Goal: Transaction & Acquisition: Book appointment/travel/reservation

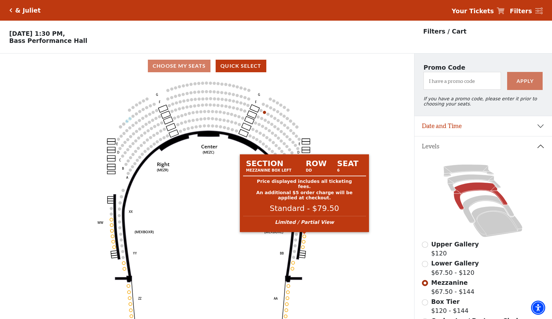
select select "6232"
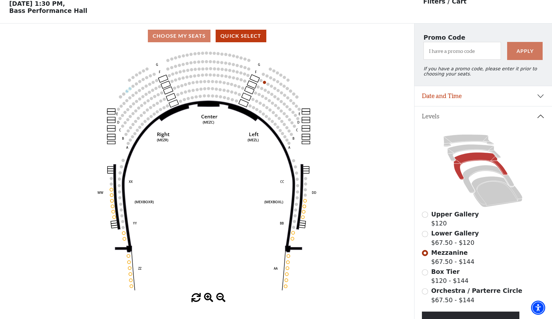
click at [514, 100] on button "Date and Time" at bounding box center [483, 96] width 138 height 20
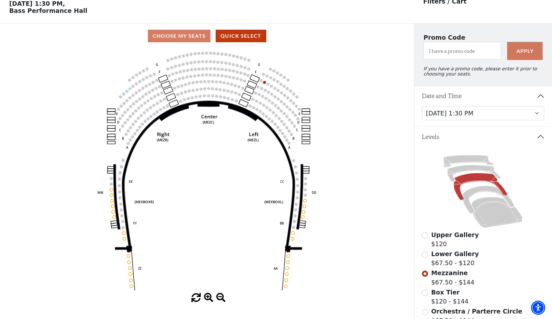
click at [328, 113] on icon "Center (MEZC) Right (MEZR) Left (MEZL) (MEXBOXR) (MEXBOXL) XX WW CC DD YY BB ZZ…" at bounding box center [207, 170] width 373 height 245
click at [485, 190] on icon at bounding box center [488, 200] width 51 height 28
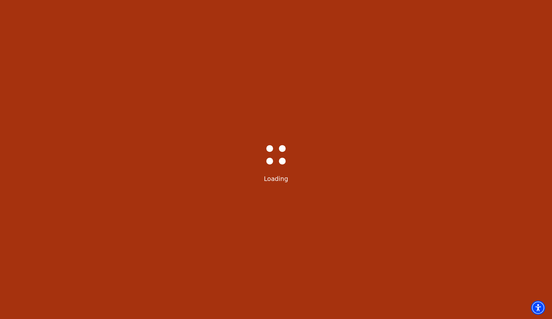
scroll to position [30, 0]
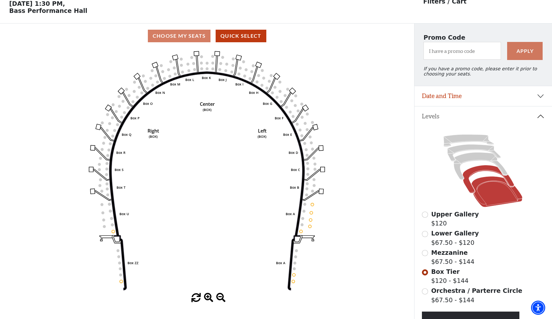
click at [493, 189] on icon at bounding box center [497, 192] width 51 height 31
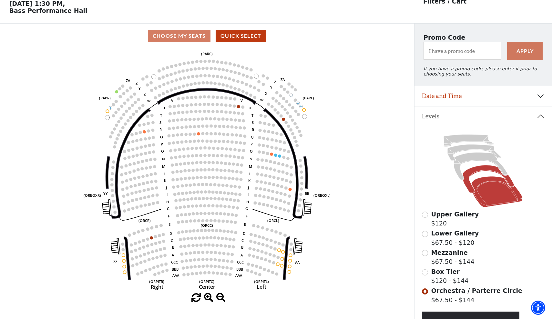
click at [473, 171] on icon at bounding box center [488, 179] width 51 height 28
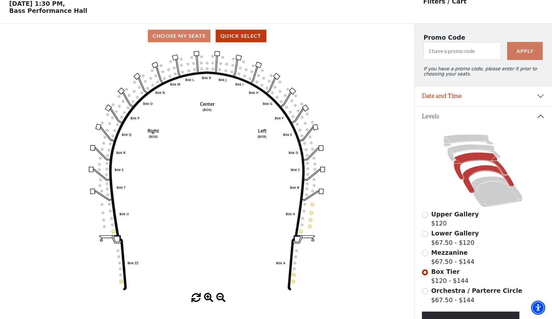
click at [464, 162] on icon at bounding box center [481, 166] width 54 height 27
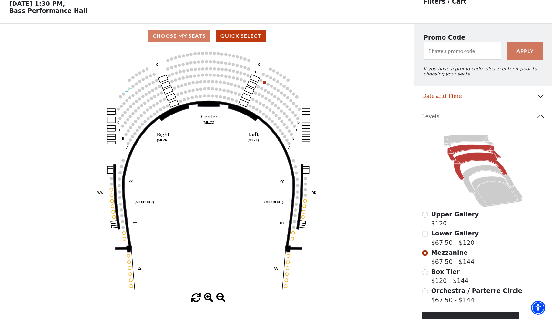
click at [457, 152] on icon at bounding box center [474, 153] width 53 height 17
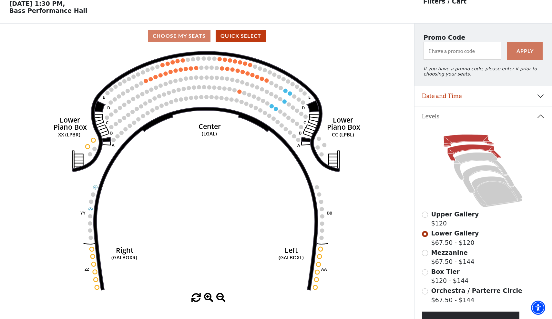
click at [475, 139] on icon at bounding box center [469, 141] width 50 height 12
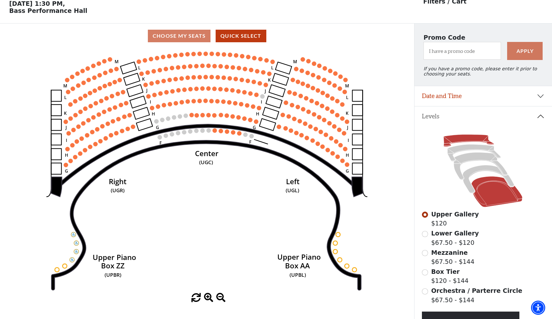
click at [487, 198] on icon at bounding box center [497, 192] width 51 height 31
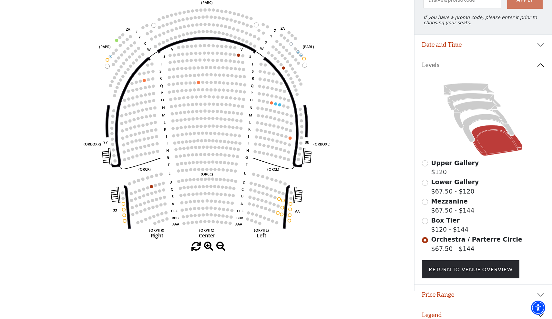
scroll to position [80, 0]
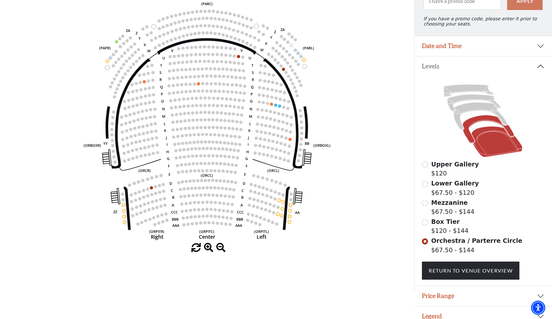
click at [491, 121] on icon at bounding box center [488, 129] width 51 height 28
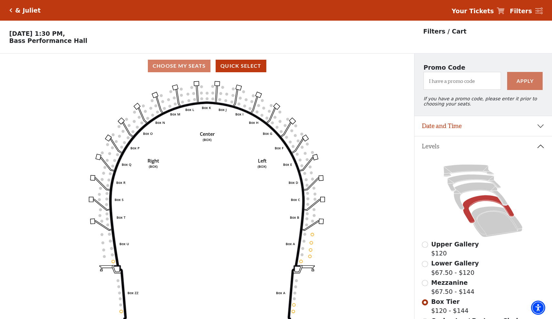
scroll to position [30, 0]
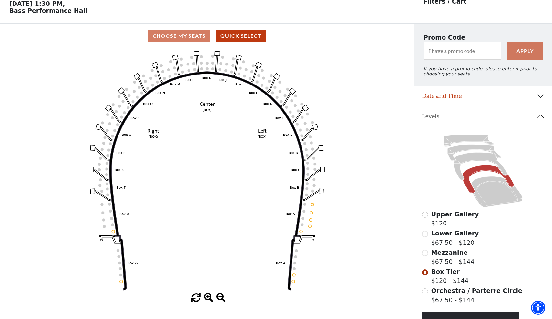
click at [440, 220] on label "Upper Gallery $120" at bounding box center [455, 219] width 48 height 18
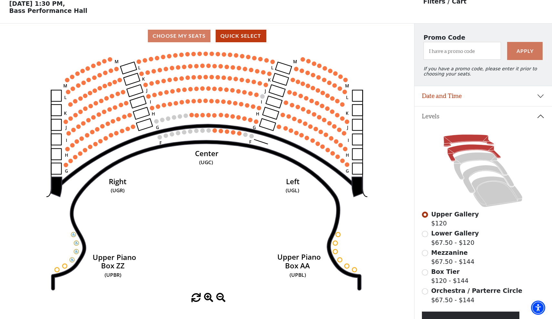
click at [471, 146] on icon at bounding box center [474, 153] width 53 height 17
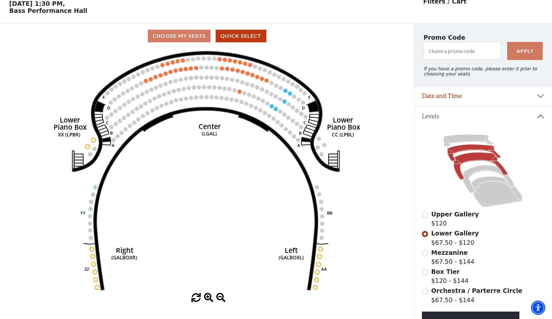
click at [480, 159] on icon at bounding box center [481, 166] width 54 height 27
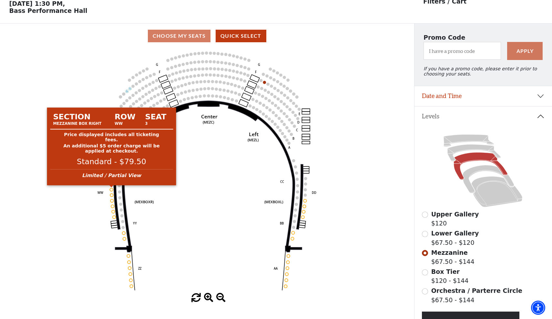
click at [111, 190] on circle at bounding box center [111, 189] width 3 height 3
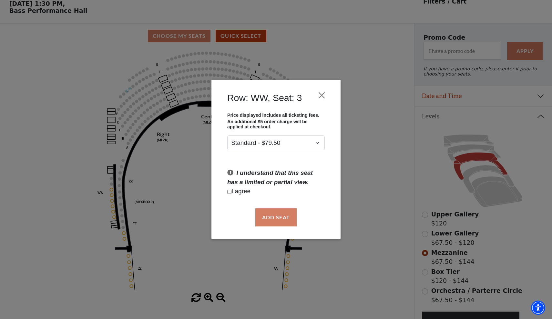
click at [270, 215] on div "Add Seat" at bounding box center [276, 217] width 110 height 30
click at [229, 193] on input "Checkbox field" at bounding box center [229, 192] width 4 height 4
checkbox input "true"
click at [267, 218] on button "Add Seat" at bounding box center [275, 218] width 41 height 18
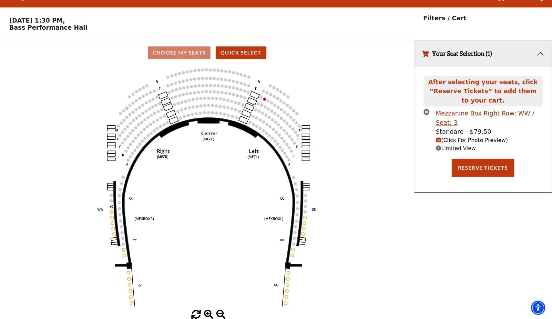
scroll to position [0, 0]
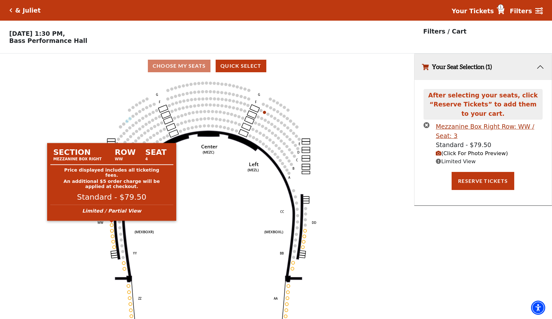
click at [112, 225] on circle at bounding box center [111, 225] width 3 height 3
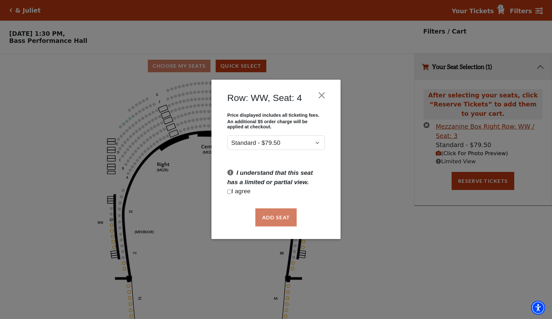
click at [229, 191] on input "Checkbox field" at bounding box center [229, 192] width 4 height 4
checkbox input "true"
click at [275, 216] on button "Add Seat" at bounding box center [275, 218] width 41 height 18
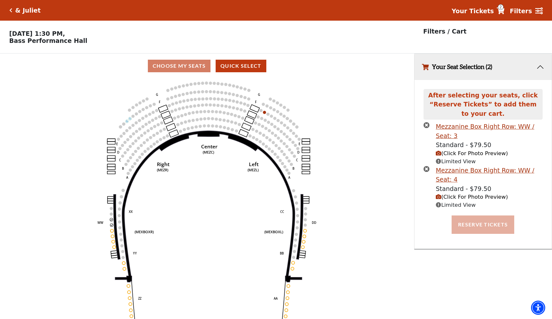
click at [470, 222] on button "Reserve Tickets" at bounding box center [483, 225] width 63 height 18
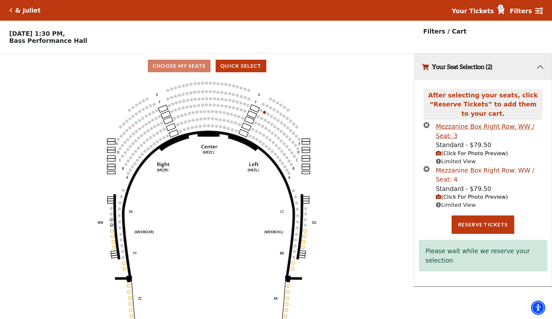
click at [459, 169] on div "Mezzanine Box Right Row: WW / Seat: 4" at bounding box center [489, 175] width 107 height 18
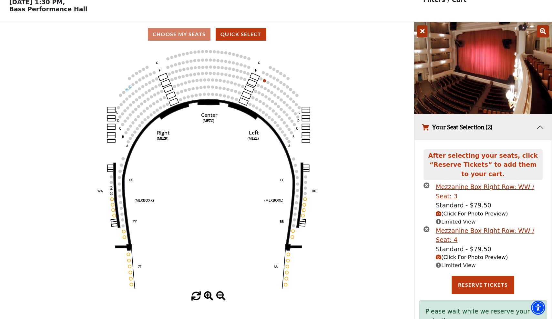
scroll to position [33, 0]
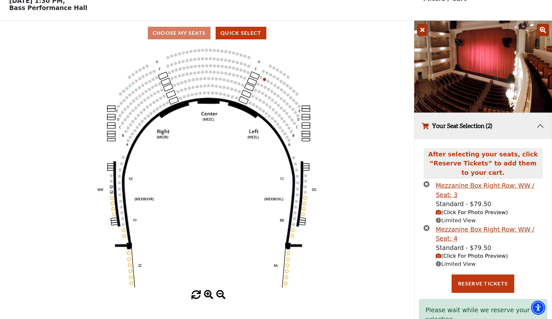
click at [422, 28] on icon at bounding box center [422, 30] width 10 height 12
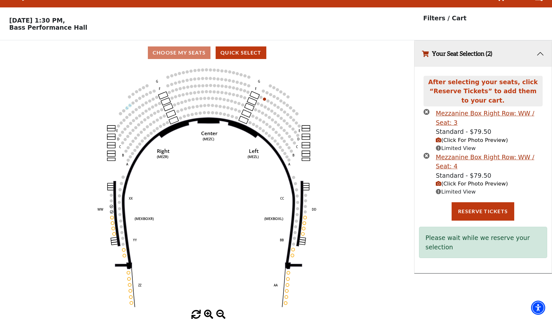
scroll to position [13, 0]
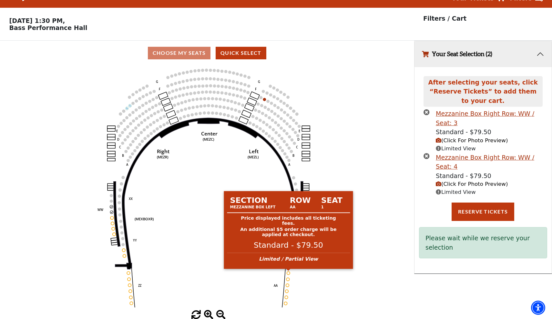
click at [289, 273] on circle at bounding box center [288, 273] width 3 height 3
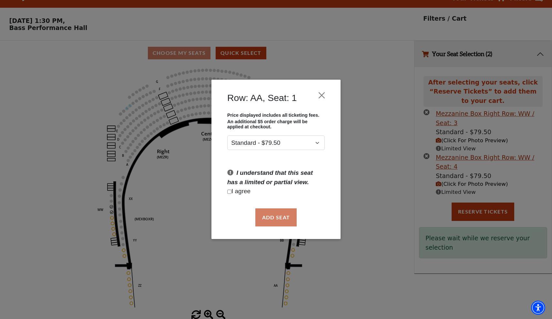
click at [270, 219] on div "Add Seat" at bounding box center [276, 217] width 110 height 30
click at [230, 192] on input "Checkbox field" at bounding box center [229, 192] width 4 height 4
checkbox input "true"
click at [277, 216] on button "Add Seat" at bounding box center [275, 218] width 41 height 18
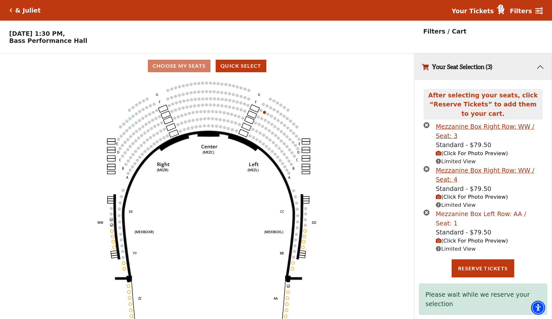
click at [461, 211] on div "Mezzanine Box Left Row: AA / Seat: 1" at bounding box center [489, 219] width 107 height 18
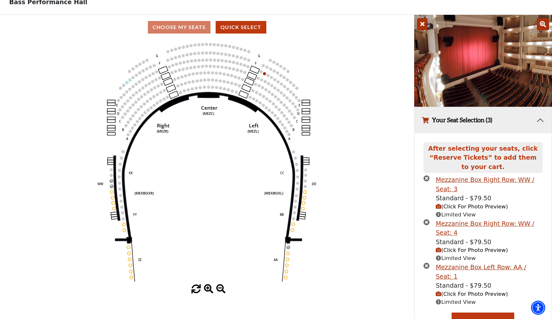
scroll to position [50, 0]
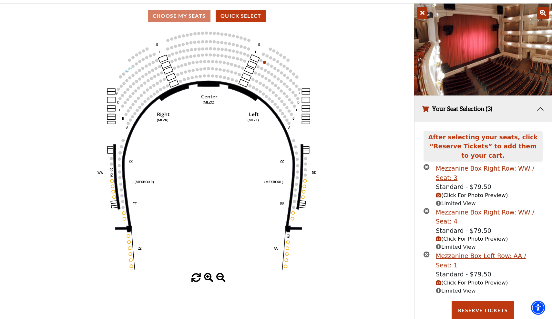
click at [425, 253] on icon "times-circle" at bounding box center [427, 254] width 6 height 6
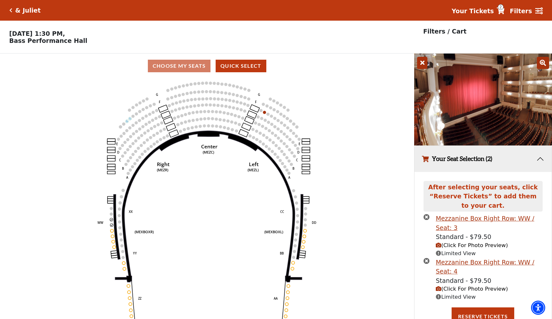
scroll to position [0, 0]
click at [253, 68] on button "Quick Select" at bounding box center [241, 66] width 51 height 13
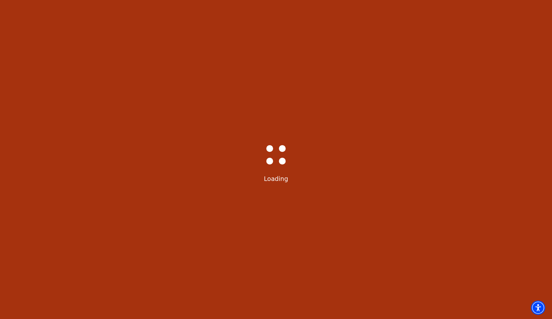
select select "6232"
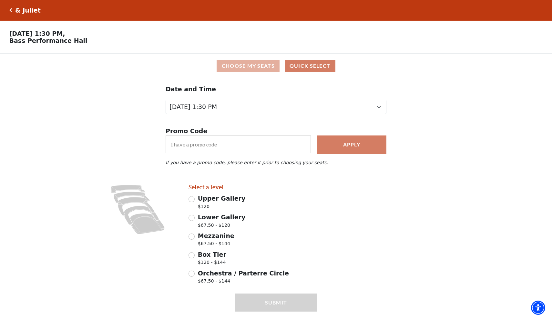
click at [265, 67] on button "Choose My Seats" at bounding box center [248, 66] width 63 height 13
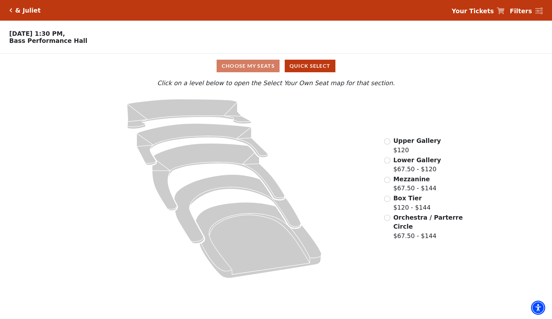
click at [386, 180] on input "Mezzanine$67.50 - $144\a" at bounding box center [387, 180] width 6 height 6
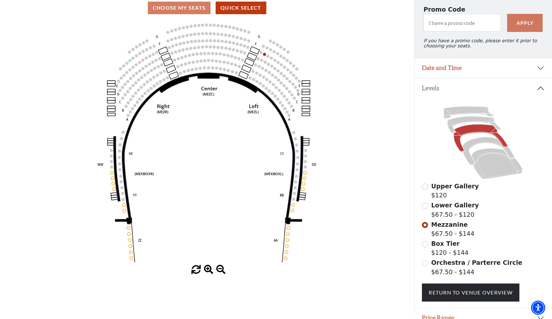
scroll to position [59, 0]
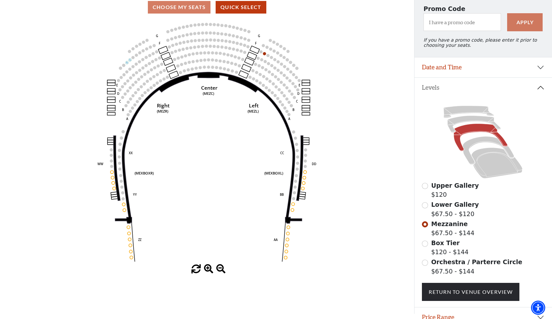
click at [425, 243] on input "Box Tier$120 - $144\a" at bounding box center [425, 244] width 6 height 6
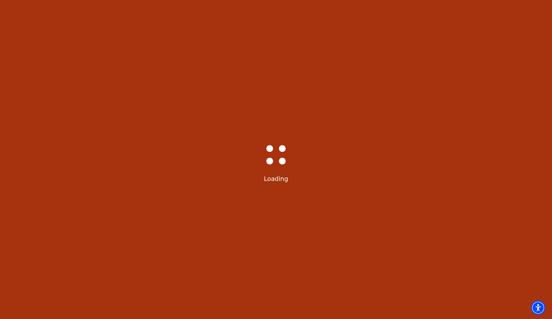
scroll to position [30, 0]
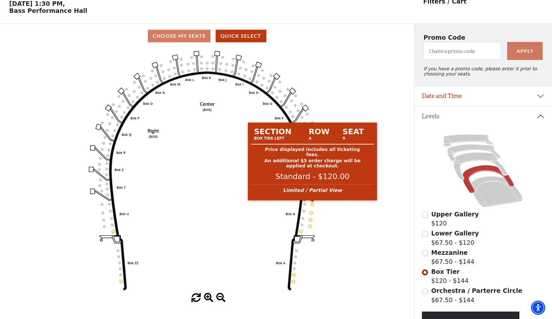
click at [312, 206] on circle at bounding box center [312, 204] width 3 height 3
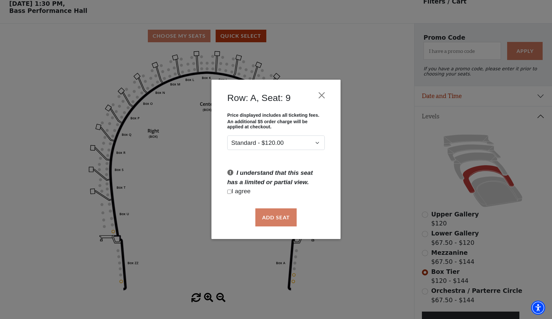
click at [228, 191] on input "Checkbox field" at bounding box center [229, 192] width 4 height 4
checkbox input "true"
click at [263, 212] on button "Add Seat" at bounding box center [275, 218] width 41 height 18
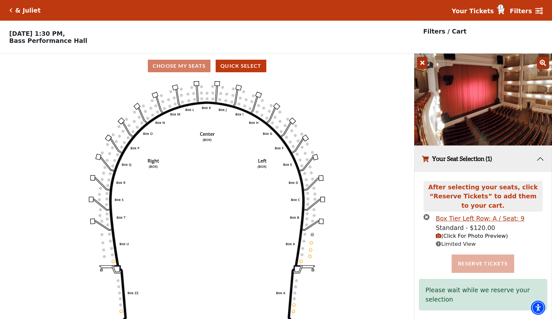
click at [481, 255] on button "Reserve Tickets" at bounding box center [483, 264] width 63 height 18
click at [527, 13] on strong "Filters" at bounding box center [521, 10] width 22 height 7
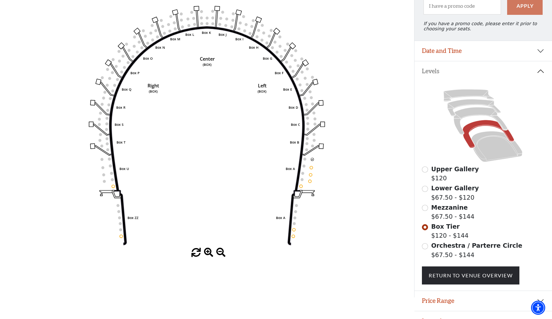
scroll to position [86, 0]
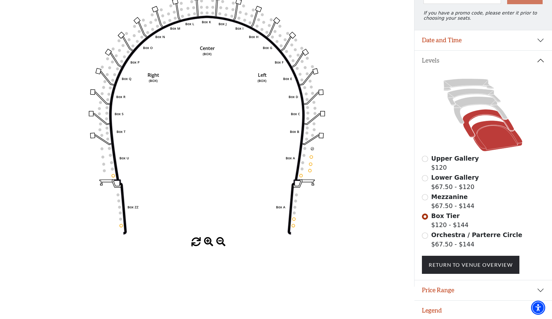
click at [486, 138] on icon at bounding box center [497, 136] width 51 height 31
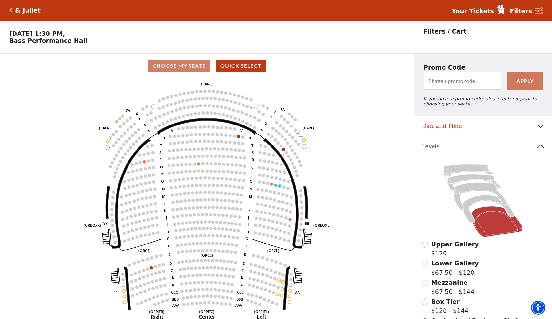
scroll to position [30, 0]
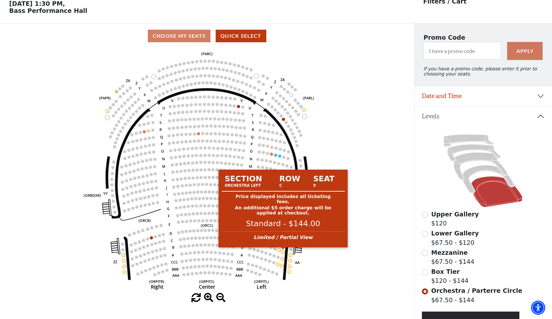
click at [283, 252] on circle at bounding box center [282, 252] width 3 height 3
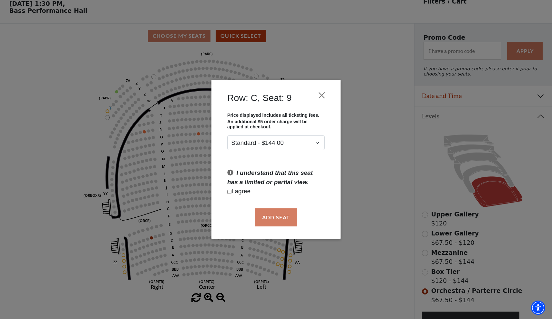
click at [231, 192] on input "Checkbox field" at bounding box center [229, 192] width 4 height 4
checkbox input "true"
click at [267, 220] on button "Add Seat" at bounding box center [275, 218] width 41 height 18
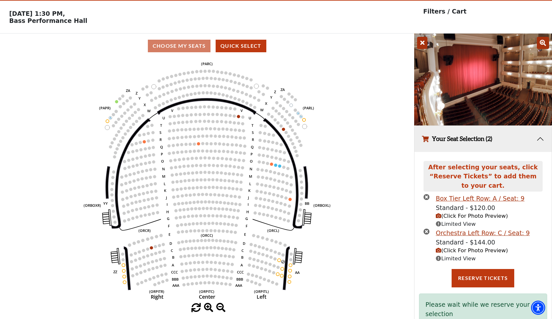
scroll to position [23, 0]
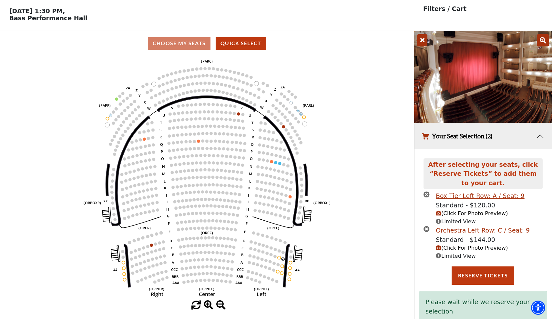
click at [459, 231] on div "Orchestra Left Row: C / Seat: 9" at bounding box center [483, 230] width 94 height 9
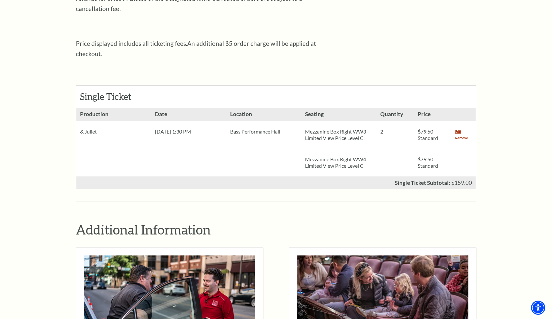
scroll to position [222, 0]
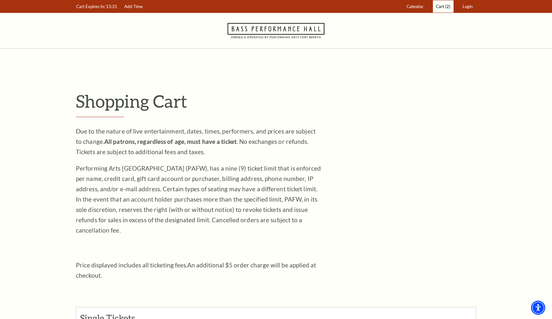
click at [442, 5] on span "Cart" at bounding box center [440, 6] width 8 height 5
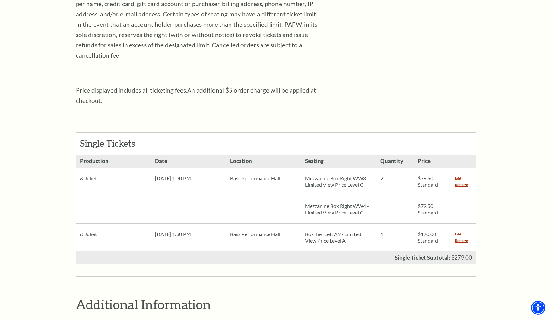
scroll to position [181, 0]
